Goal: Task Accomplishment & Management: Use online tool/utility

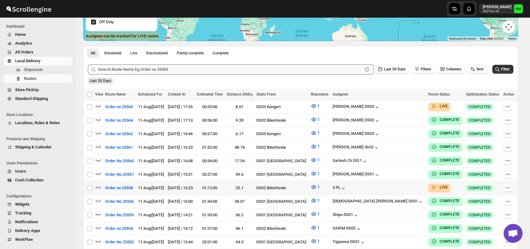
scroll to position [122, 0]
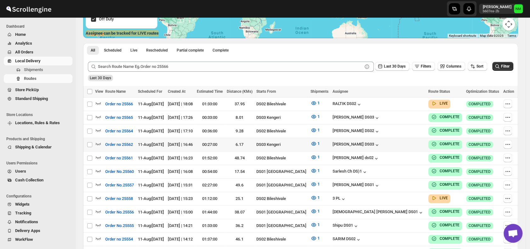
scroll to position [168, 0]
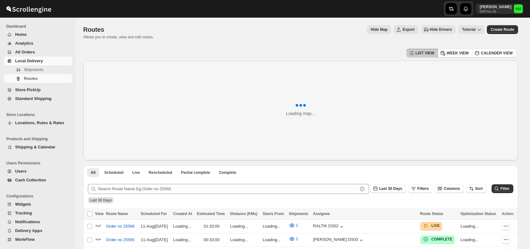
scroll to position [134, 0]
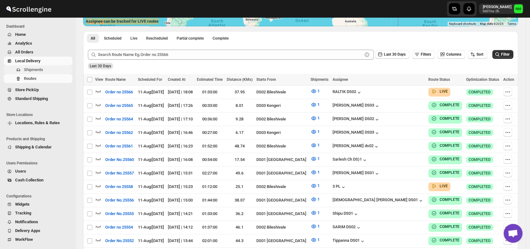
click at [42, 69] on span "Shipments" at bounding box center [33, 69] width 19 height 5
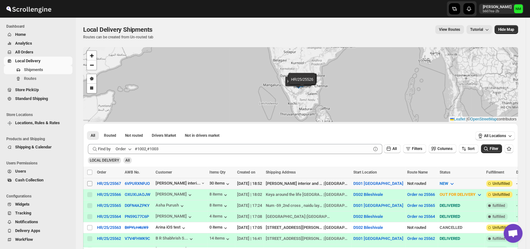
click at [91, 183] on input "Select shipment" at bounding box center [89, 183] width 5 height 5
checkbox input "true"
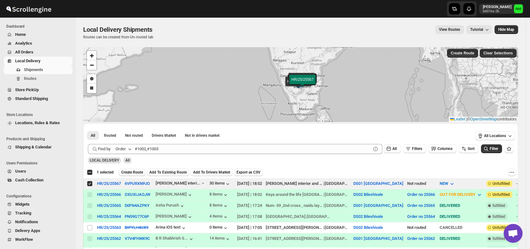
click at [126, 174] on span "Create Route" at bounding box center [132, 172] width 22 height 5
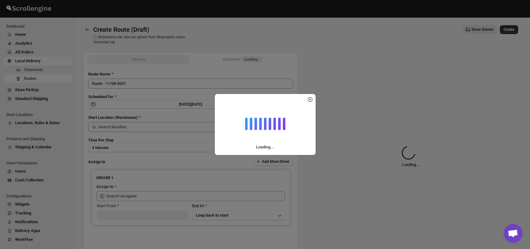
type input "DS01 [GEOGRAPHIC_DATA]"
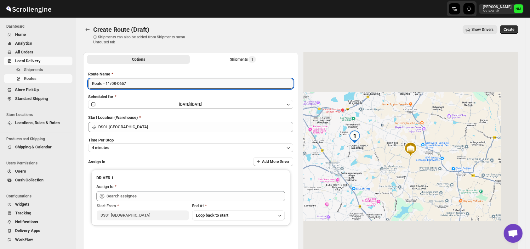
click at [154, 85] on input "Route - 11/08-0657" at bounding box center [190, 84] width 205 height 10
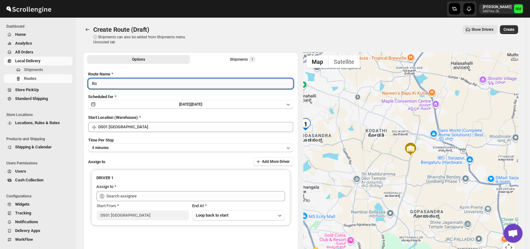
type input "R"
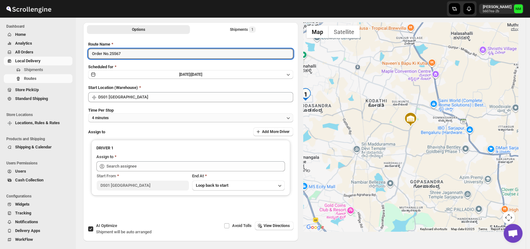
scroll to position [31, 0]
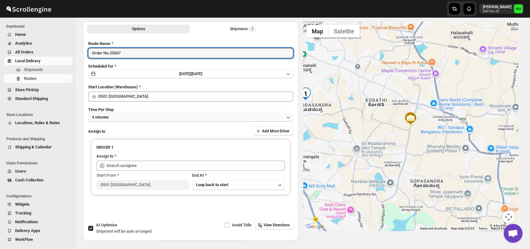
type input "Order No.25567"
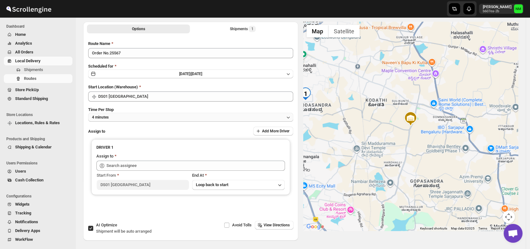
click at [128, 118] on button "4 minutes" at bounding box center [190, 117] width 205 height 9
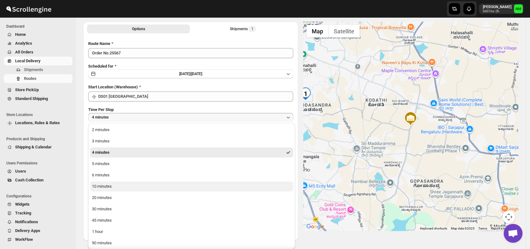
click at [120, 187] on button "10 minutes" at bounding box center [191, 187] width 203 height 10
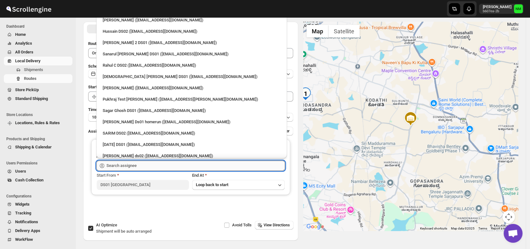
click at [129, 165] on input "text" at bounding box center [195, 166] width 179 height 10
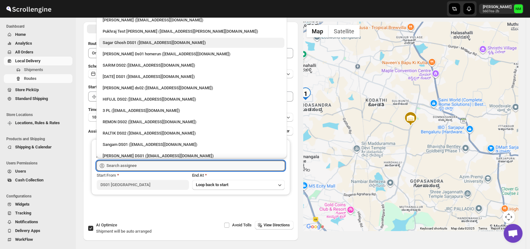
scroll to position [103, 0]
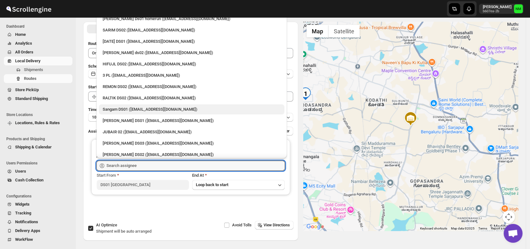
click at [121, 105] on div "Sangam DS01 (relov34542@lassora.com)" at bounding box center [191, 110] width 185 height 10
type input "Sangam DS01 (relov34542@lassora.com)"
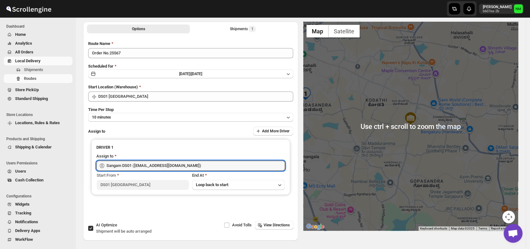
scroll to position [0, 0]
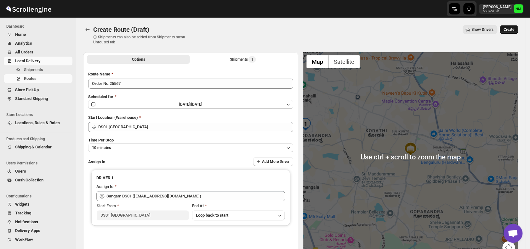
click at [514, 27] on span "Create" at bounding box center [508, 29] width 11 height 5
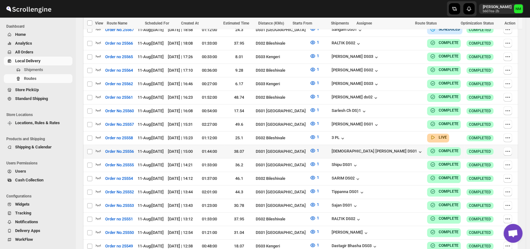
scroll to position [199, 0]
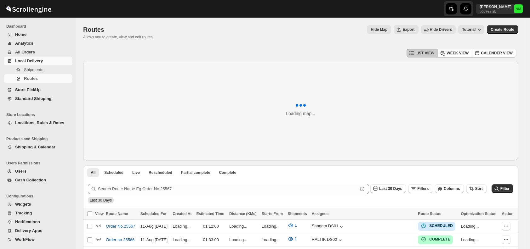
scroll to position [134, 0]
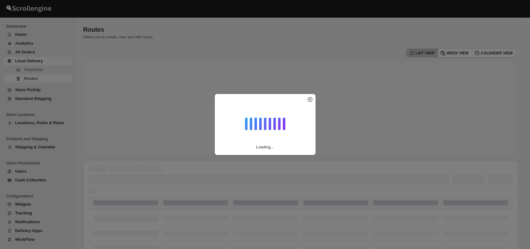
scroll to position [134, 0]
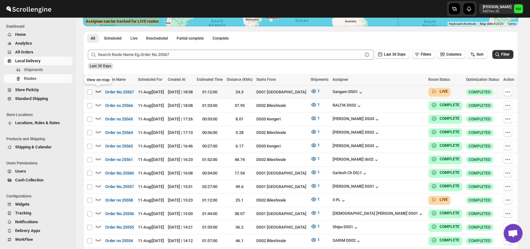
click at [96, 91] on icon "button" at bounding box center [98, 91] width 5 height 3
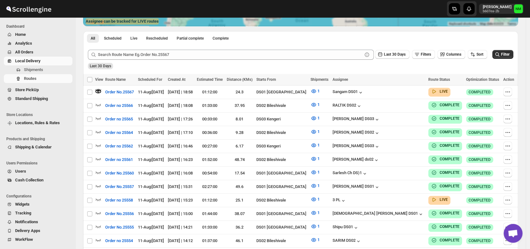
scroll to position [0, 0]
